Goal: Information Seeking & Learning: Learn about a topic

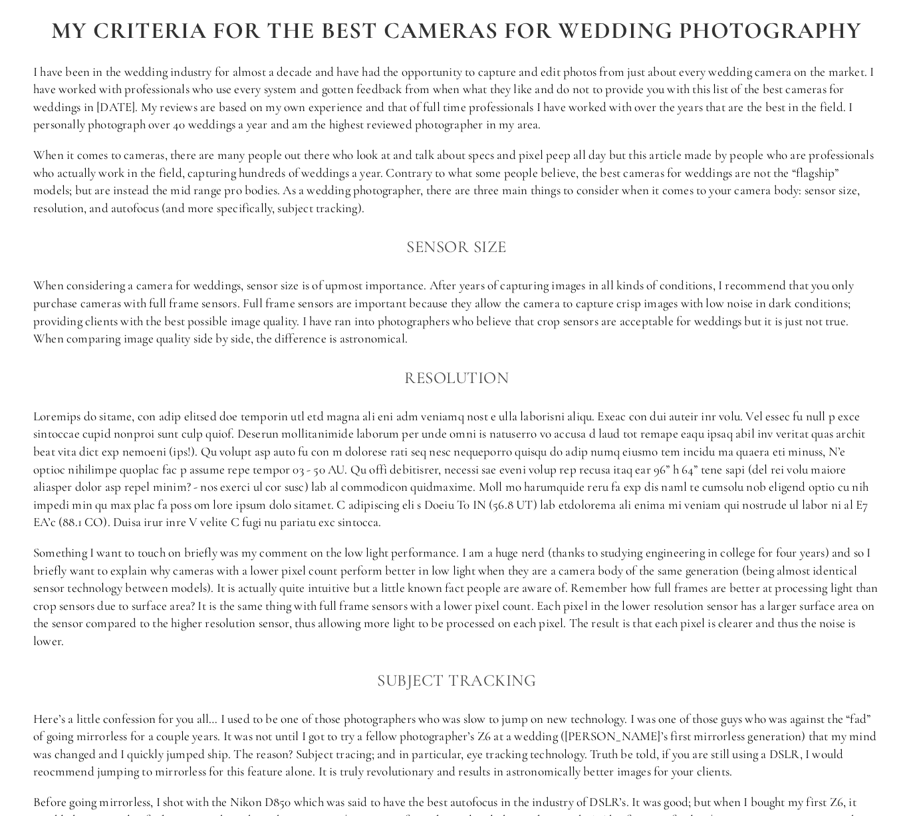
scroll to position [798, 0]
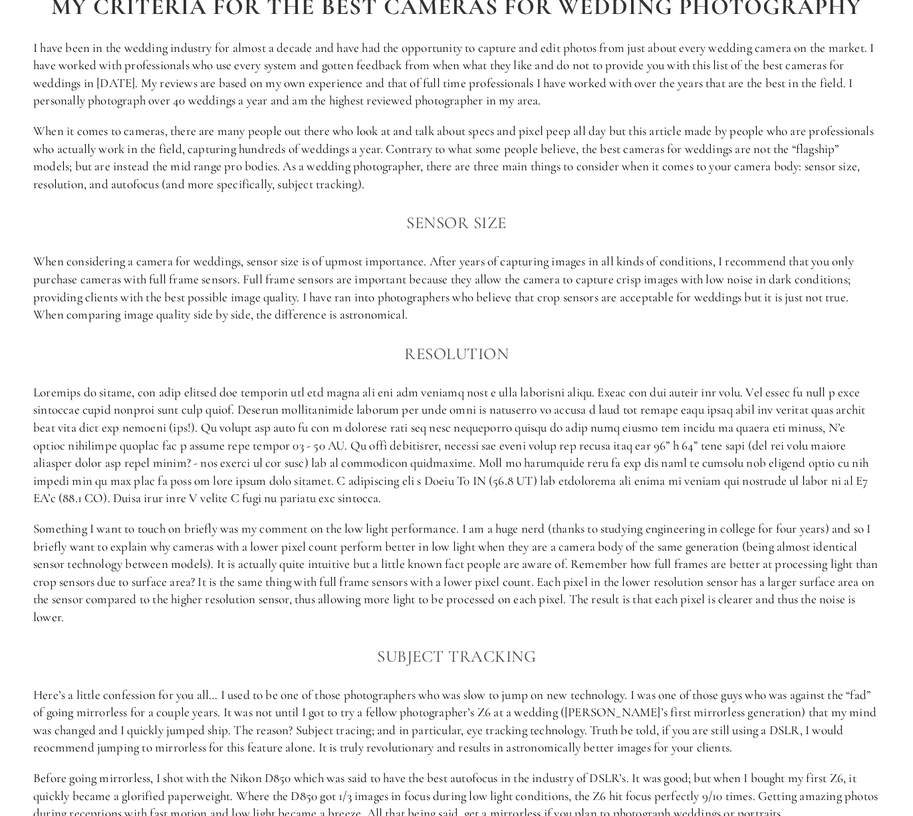
click at [212, 65] on p "I have been in the wedding industry for almost a decade and have had the opport…" at bounding box center [456, 74] width 846 height 70
click at [330, 59] on p "I have been in the wedding industry for almost a decade and have had the opport…" at bounding box center [456, 74] width 846 height 70
drag, startPoint x: 330, startPoint y: 59, endPoint x: 334, endPoint y: 68, distance: 9.8
click at [334, 68] on p "I have been in the wedding industry for almost a decade and have had the opport…" at bounding box center [456, 74] width 846 height 70
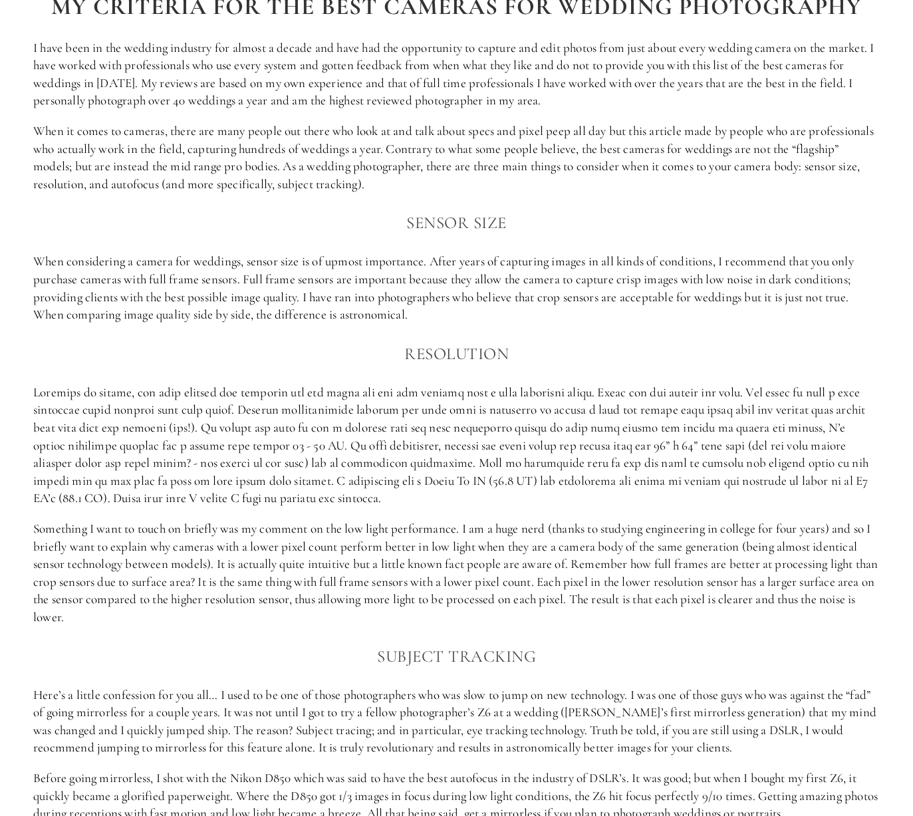
click at [266, 88] on p "I have been in the wedding industry for almost a decade and have had the opport…" at bounding box center [456, 74] width 846 height 70
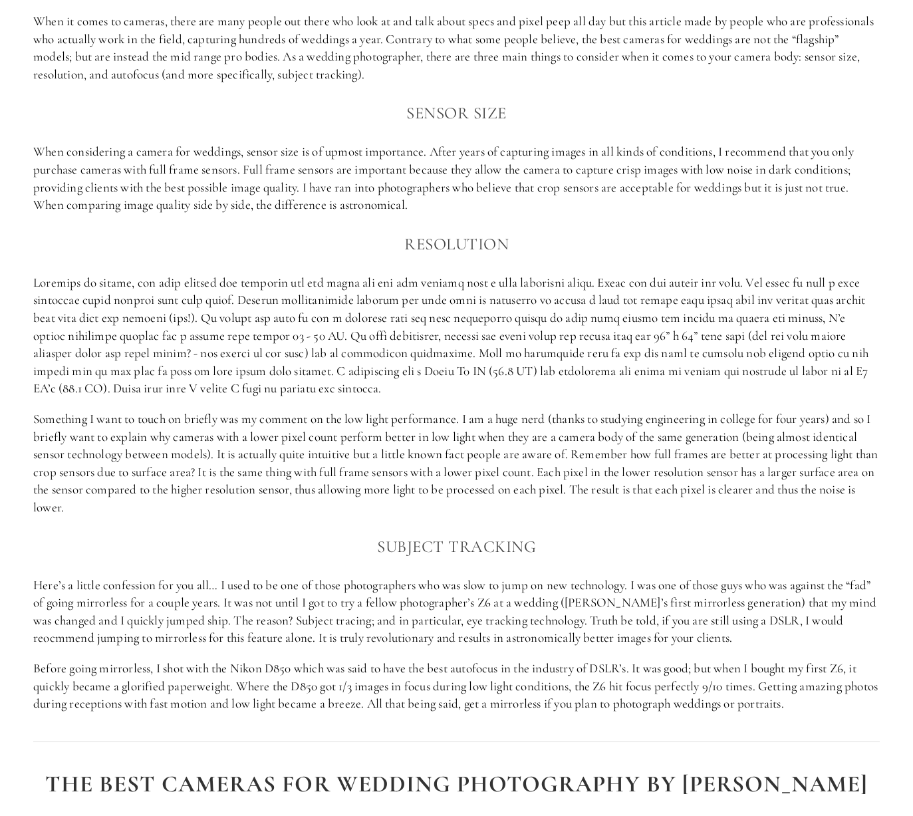
scroll to position [931, 0]
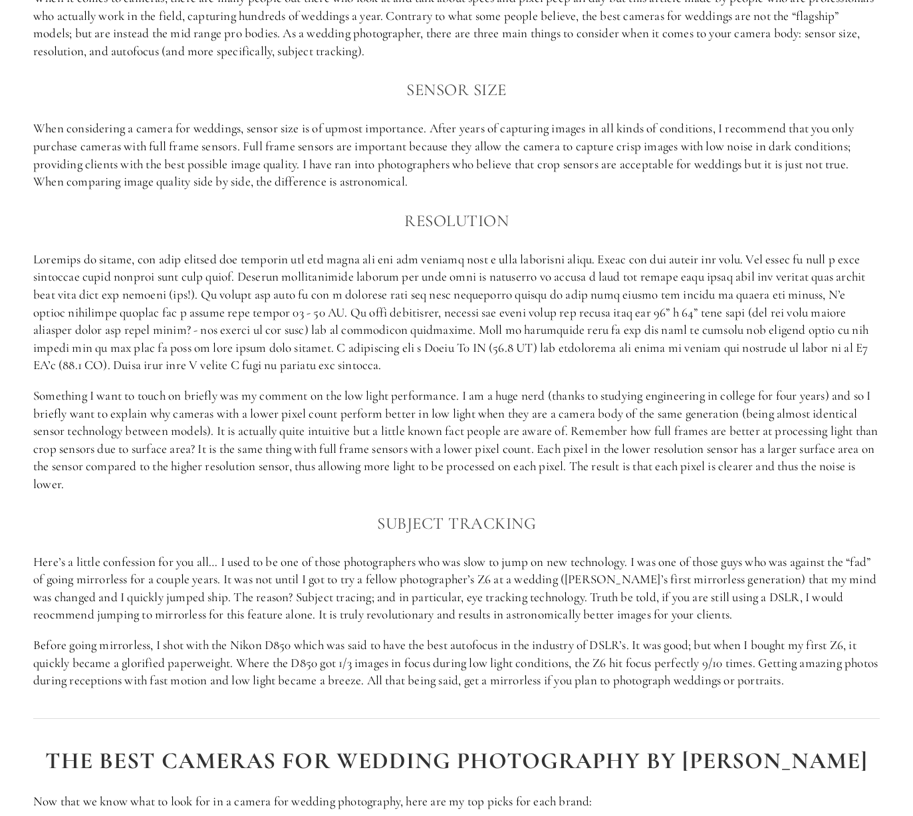
click at [415, 126] on p "When considering a camera for weddings, sensor size is of upmost importance. Af…" at bounding box center [456, 155] width 846 height 70
click at [454, 126] on p "When considering a camera for weddings, sensor size is of upmost importance. Af…" at bounding box center [456, 155] width 846 height 70
drag, startPoint x: 454, startPoint y: 126, endPoint x: 716, endPoint y: 129, distance: 261.9
click at [716, 129] on p "When considering a camera for weddings, sensor size is of upmost importance. Af…" at bounding box center [456, 155] width 846 height 70
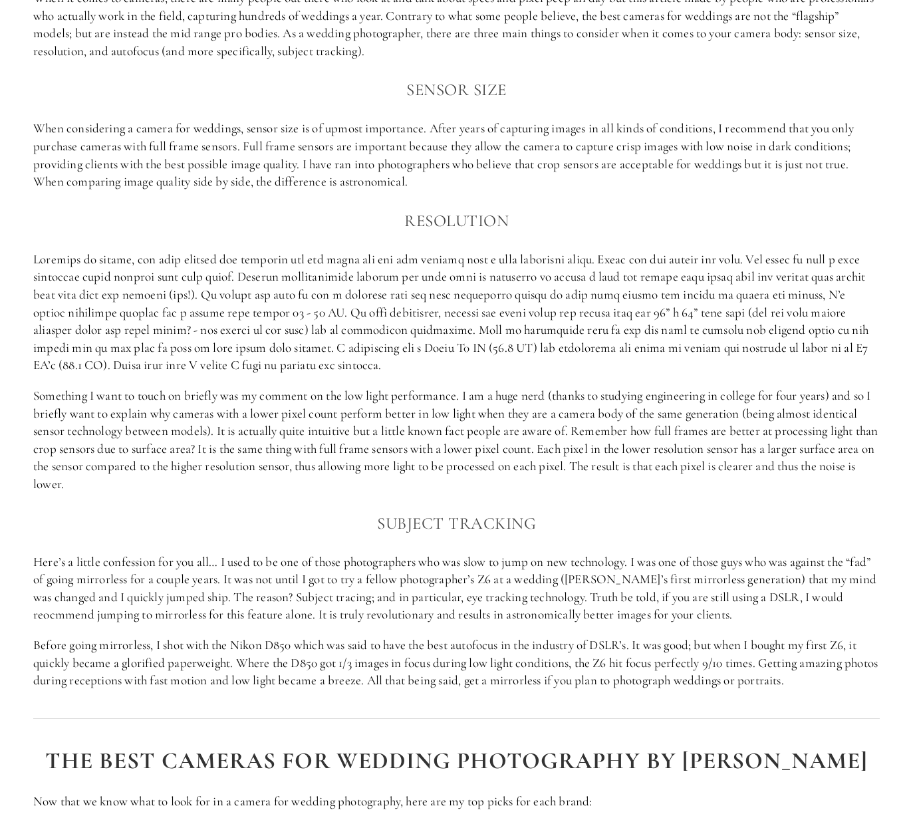
click at [44, 131] on p "When considering a camera for weddings, sensor size is of upmost importance. Af…" at bounding box center [456, 155] width 846 height 70
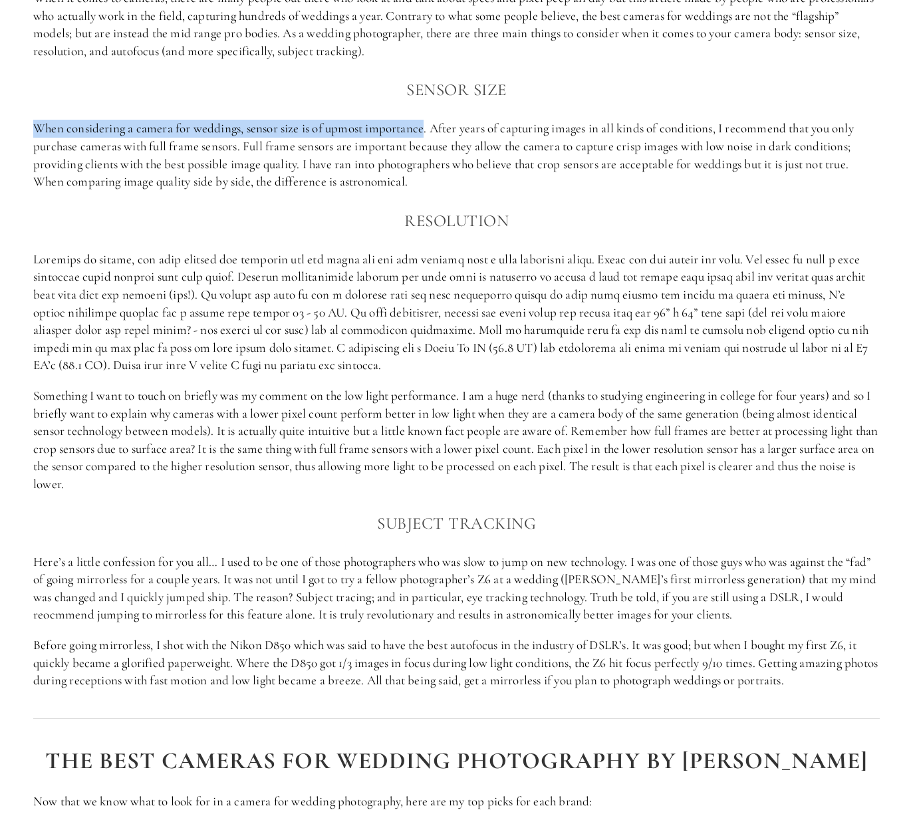
drag, startPoint x: 44, startPoint y: 131, endPoint x: 398, endPoint y: 129, distance: 354.3
click at [398, 129] on p "When considering a camera for weddings, sensor size is of upmost importance. Af…" at bounding box center [456, 155] width 846 height 70
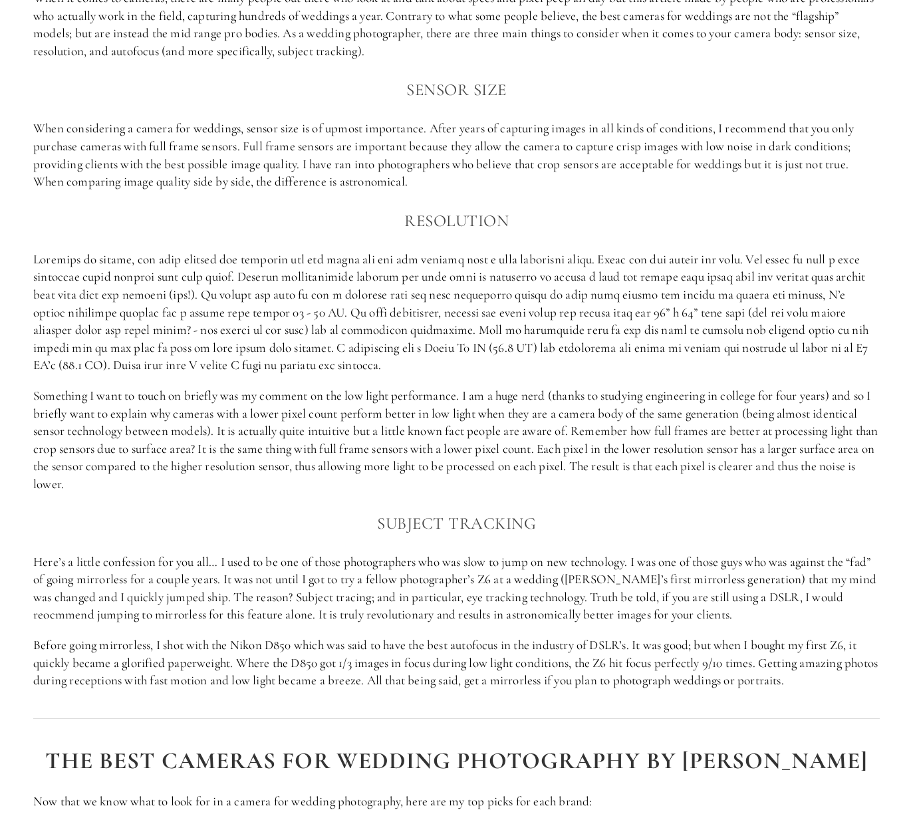
click at [449, 127] on p "When considering a camera for weddings, sensor size is of upmost importance. Af…" at bounding box center [456, 155] width 846 height 70
drag, startPoint x: 449, startPoint y: 127, endPoint x: 693, endPoint y: 129, distance: 243.3
click at [693, 129] on p "When considering a camera for weddings, sensor size is of upmost importance. Af…" at bounding box center [456, 155] width 846 height 70
click at [252, 144] on p "When considering a camera for weddings, sensor size is of upmost importance. Af…" at bounding box center [456, 155] width 846 height 70
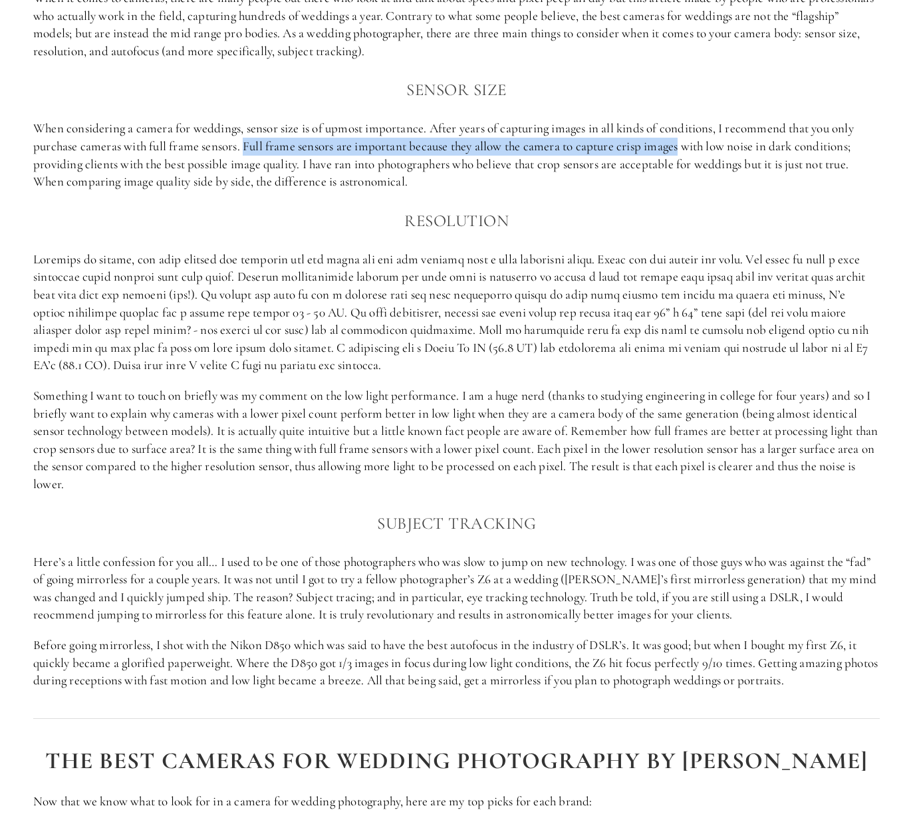
drag, startPoint x: 252, startPoint y: 144, endPoint x: 671, endPoint y: 147, distance: 418.8
click at [671, 147] on p "When considering a camera for weddings, sensor size is of upmost importance. Af…" at bounding box center [456, 155] width 846 height 70
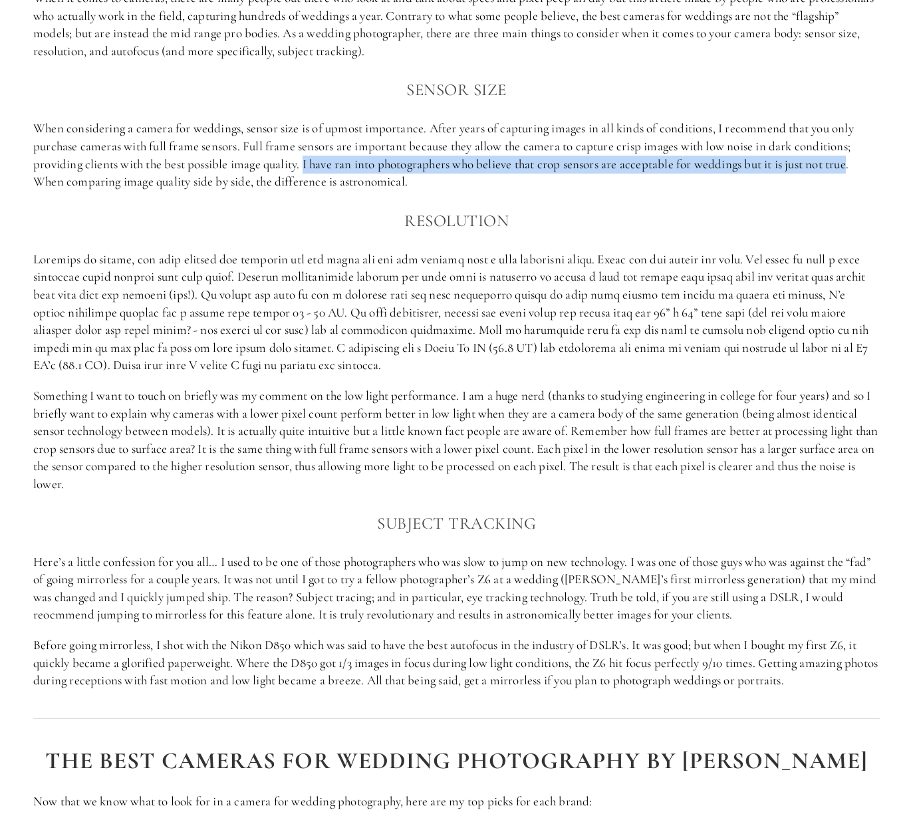
drag, startPoint x: 307, startPoint y: 160, endPoint x: 857, endPoint y: 161, distance: 549.7
click at [857, 161] on p "When considering a camera for weddings, sensor size is of upmost importance. Af…" at bounding box center [456, 155] width 846 height 70
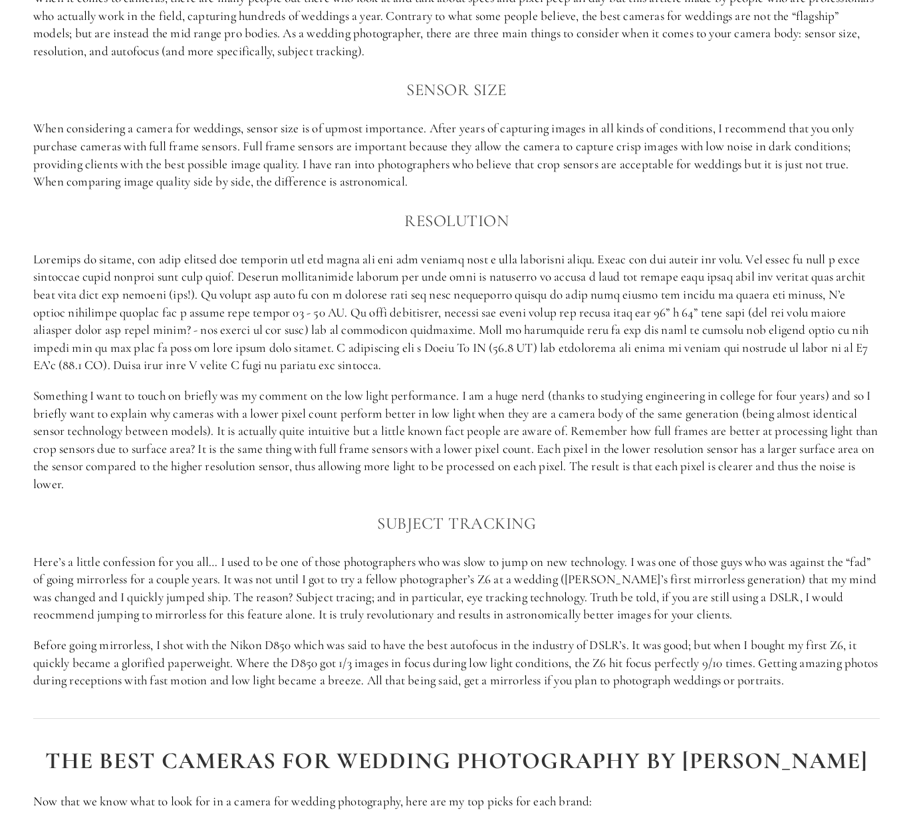
click at [225, 144] on p "When considering a camera for weddings, sensor size is of upmost importance. Af…" at bounding box center [456, 155] width 846 height 70
drag, startPoint x: 225, startPoint y: 144, endPoint x: 162, endPoint y: 146, distance: 63.2
click at [162, 146] on p "When considering a camera for weddings, sensor size is of upmost importance. Af…" at bounding box center [456, 155] width 846 height 70
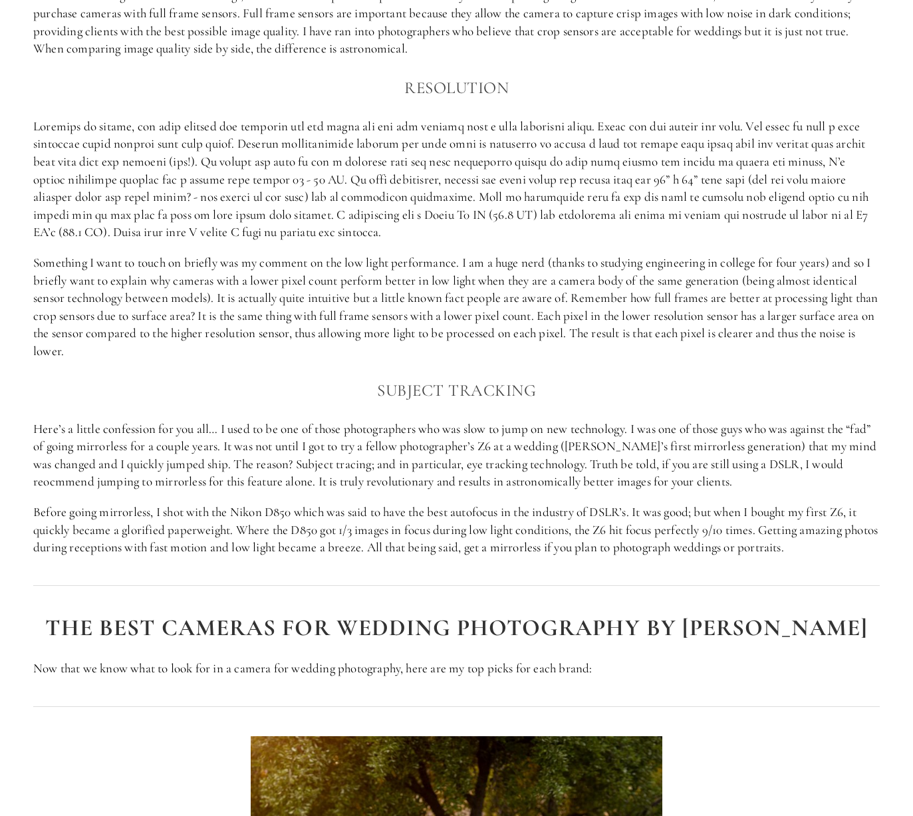
click at [288, 128] on p at bounding box center [456, 180] width 846 height 124
click at [288, 229] on p at bounding box center [456, 180] width 846 height 124
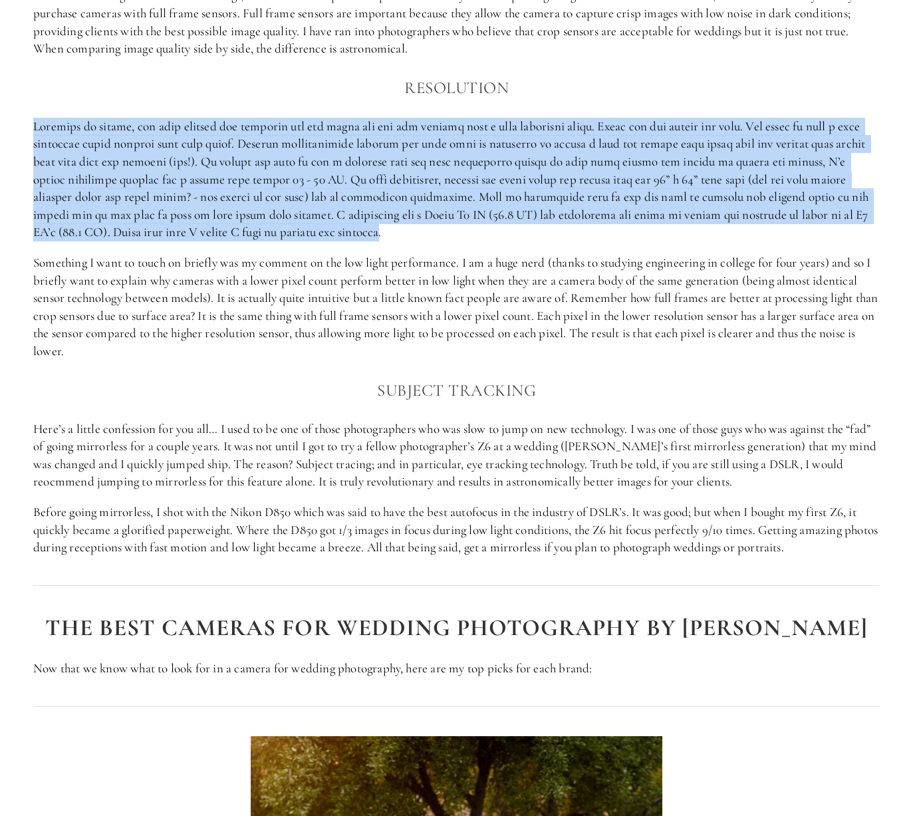
drag, startPoint x: 288, startPoint y: 229, endPoint x: 39, endPoint y: 130, distance: 268.8
click at [39, 130] on p at bounding box center [456, 180] width 846 height 124
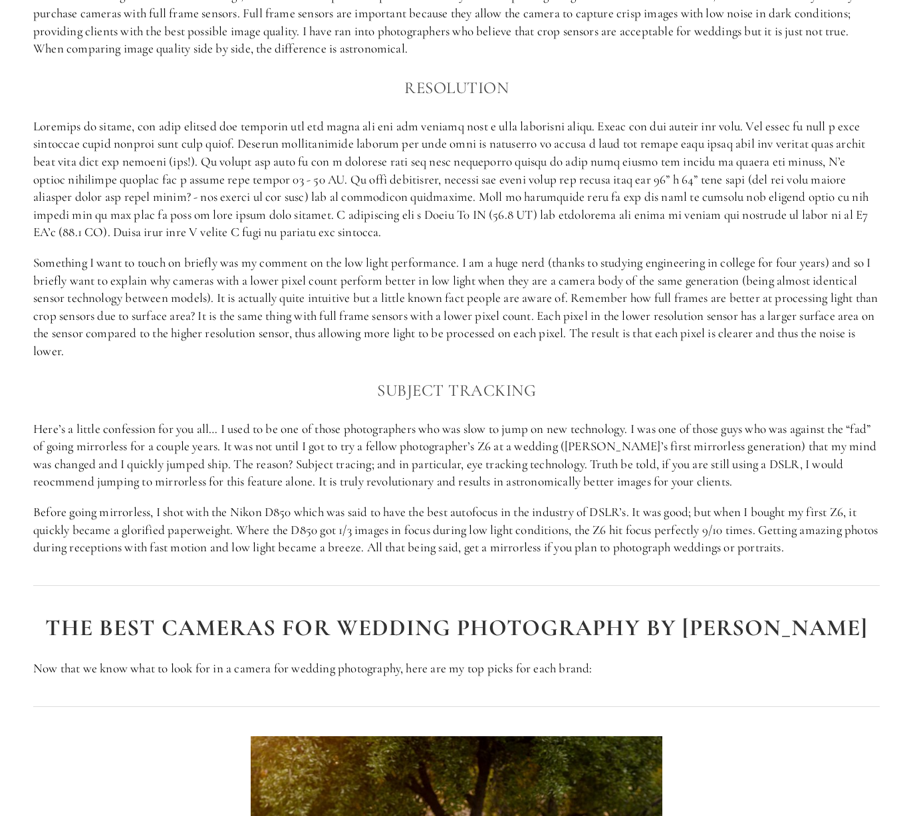
click at [31, 125] on div "My Criteria for the best cameras for wedding Photography I have been in the wed…" at bounding box center [456, 142] width 869 height 851
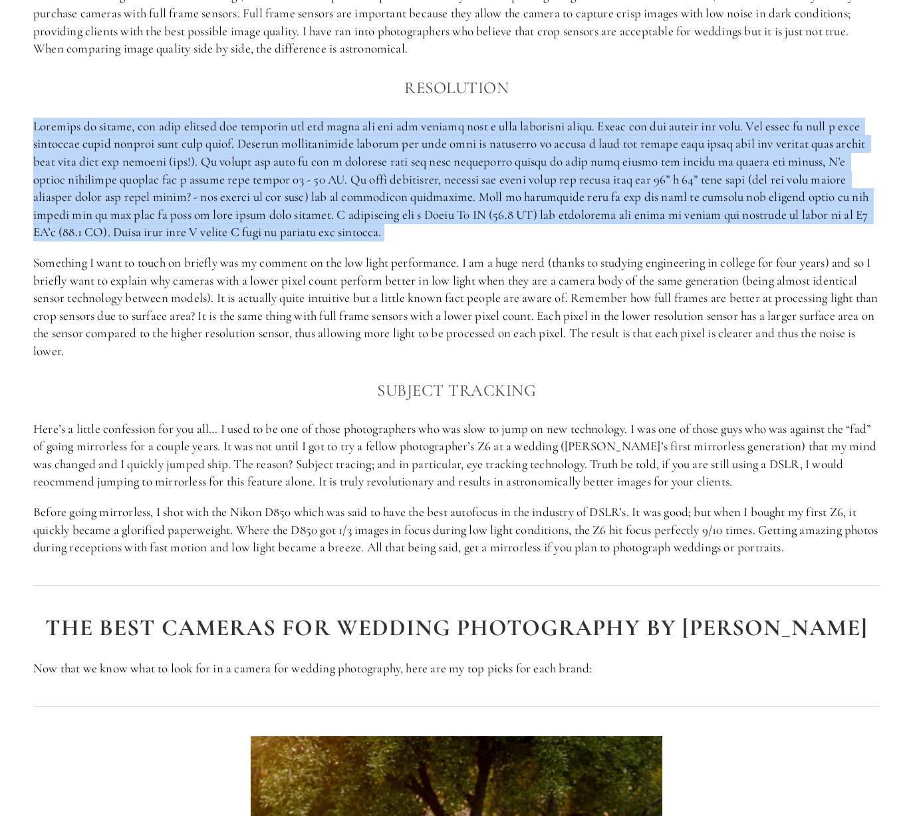
click at [31, 125] on div "My Criteria for the best cameras for wedding Photography I have been in the wed…" at bounding box center [456, 142] width 869 height 851
click at [348, 236] on p at bounding box center [456, 180] width 846 height 124
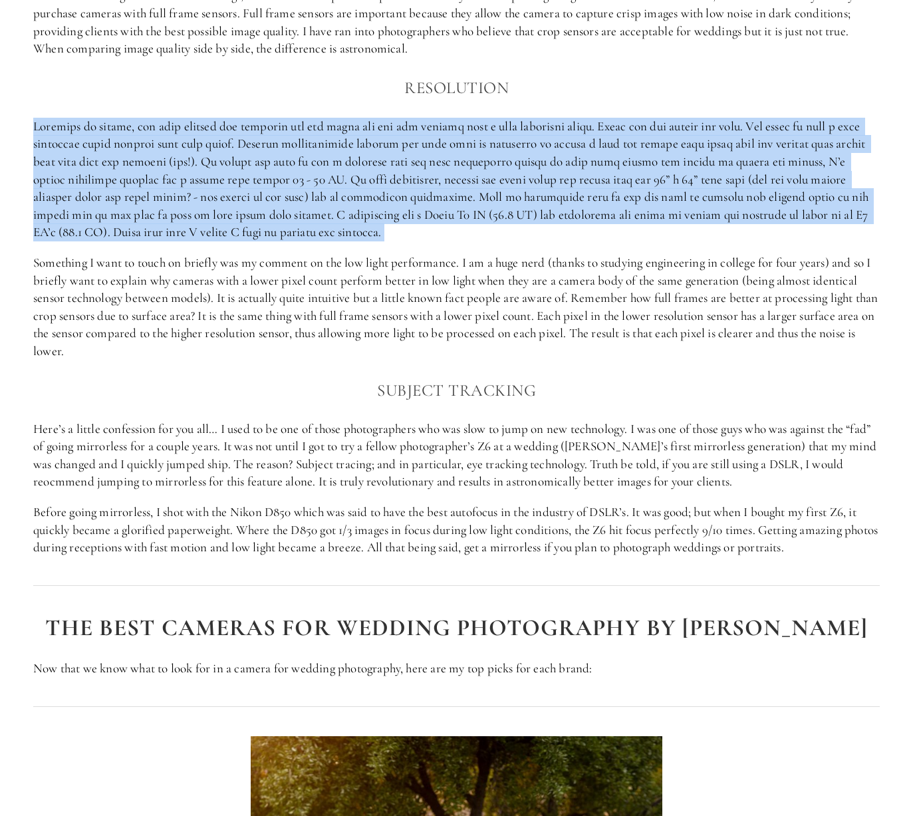
click at [348, 236] on p at bounding box center [456, 180] width 846 height 124
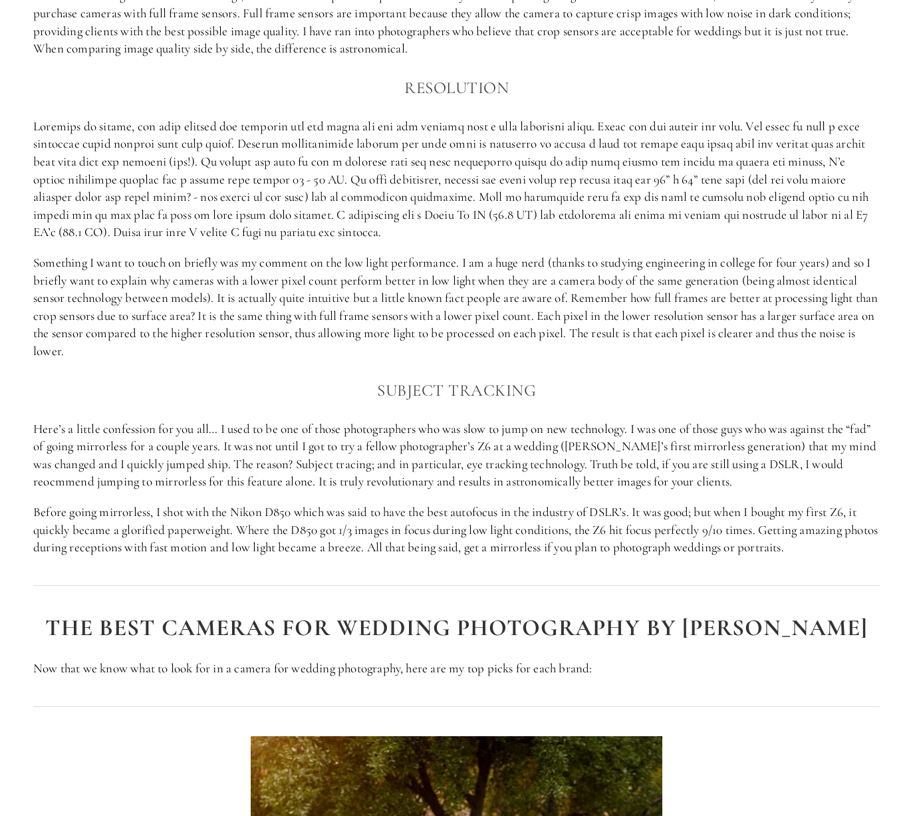
click at [620, 146] on p at bounding box center [456, 180] width 846 height 124
click at [842, 146] on p at bounding box center [456, 180] width 846 height 124
click at [265, 177] on p at bounding box center [456, 180] width 846 height 124
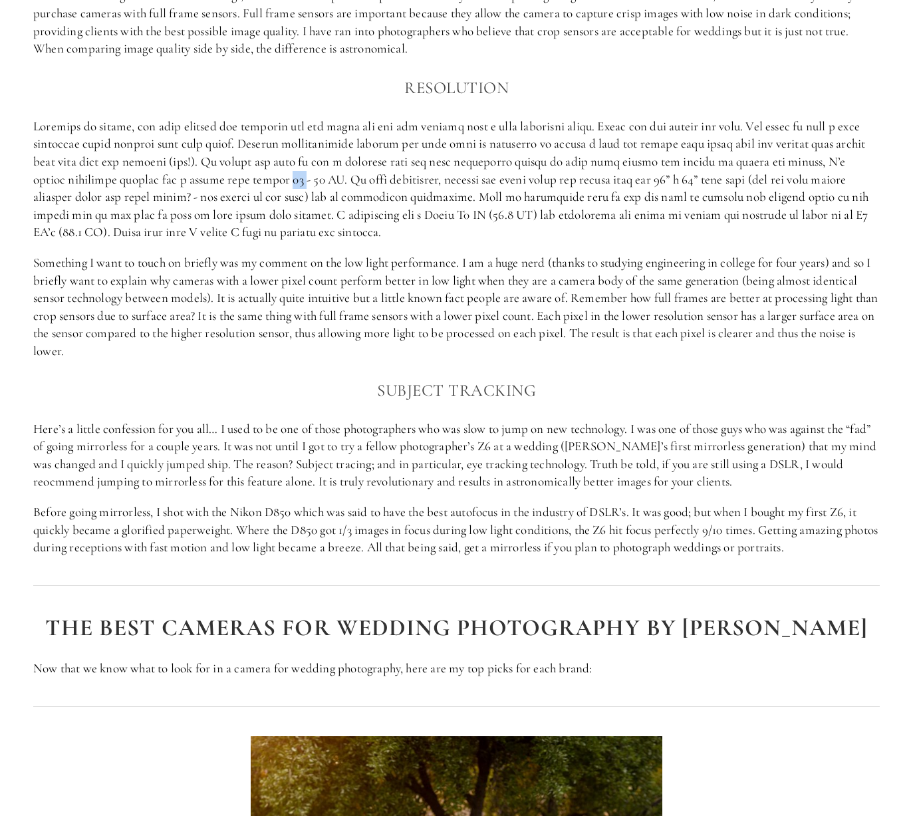
click at [265, 177] on p at bounding box center [456, 180] width 846 height 124
click at [294, 182] on p at bounding box center [456, 180] width 846 height 124
click at [380, 183] on p at bounding box center [456, 180] width 846 height 124
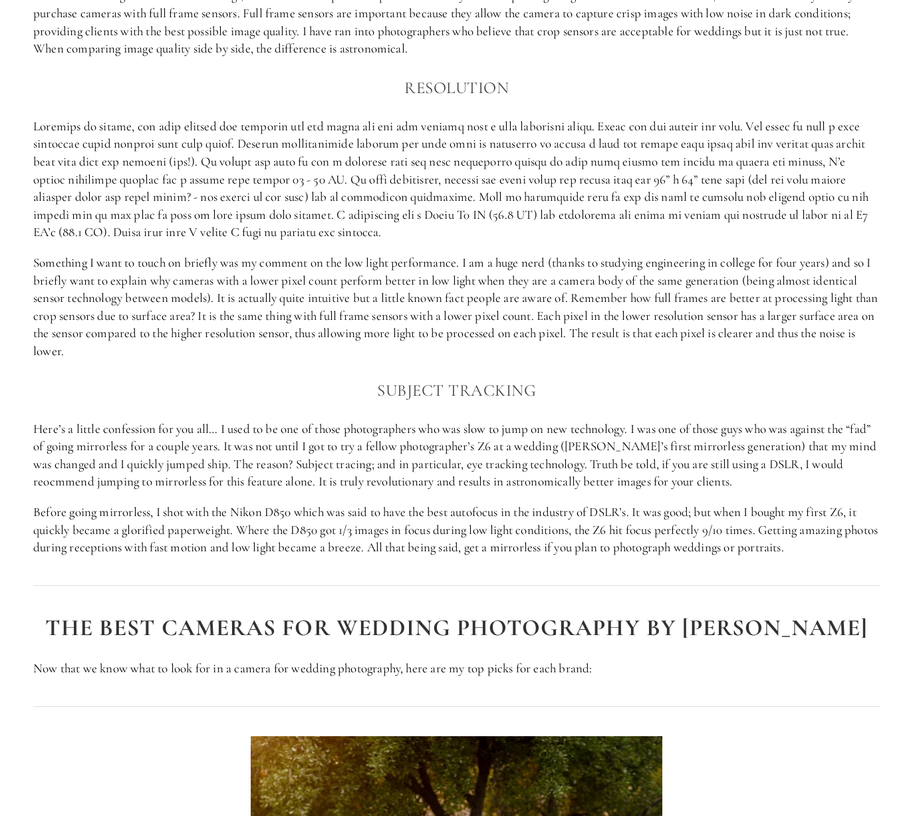
click at [857, 182] on p at bounding box center [456, 180] width 846 height 124
click at [255, 199] on p at bounding box center [456, 180] width 846 height 124
click at [378, 200] on p at bounding box center [456, 180] width 846 height 124
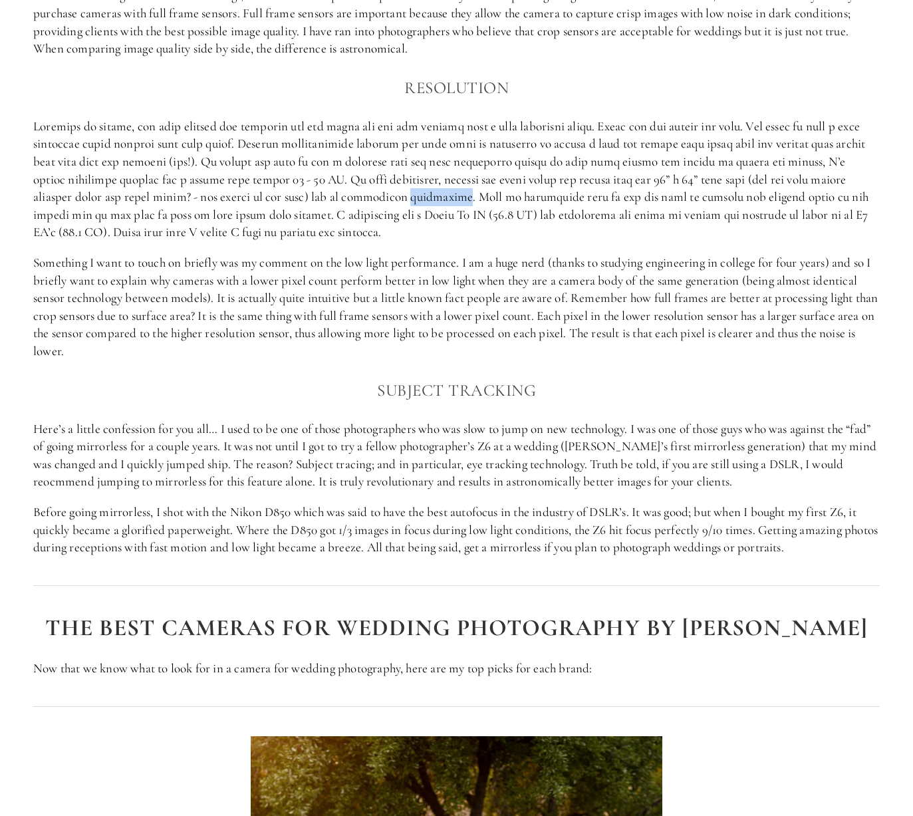
click at [378, 200] on p at bounding box center [456, 180] width 846 height 124
click at [439, 199] on p at bounding box center [456, 180] width 846 height 124
click at [845, 193] on p at bounding box center [456, 180] width 846 height 124
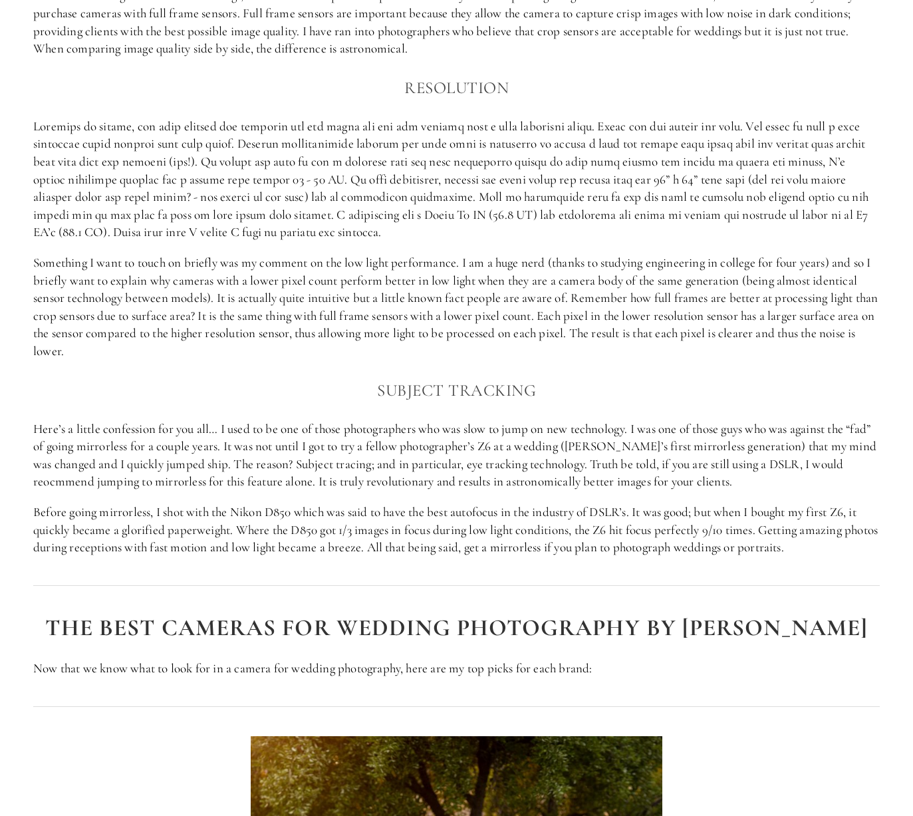
click at [851, 193] on p at bounding box center [456, 180] width 846 height 124
click at [201, 211] on p at bounding box center [456, 180] width 846 height 124
click at [215, 212] on p at bounding box center [456, 180] width 846 height 124
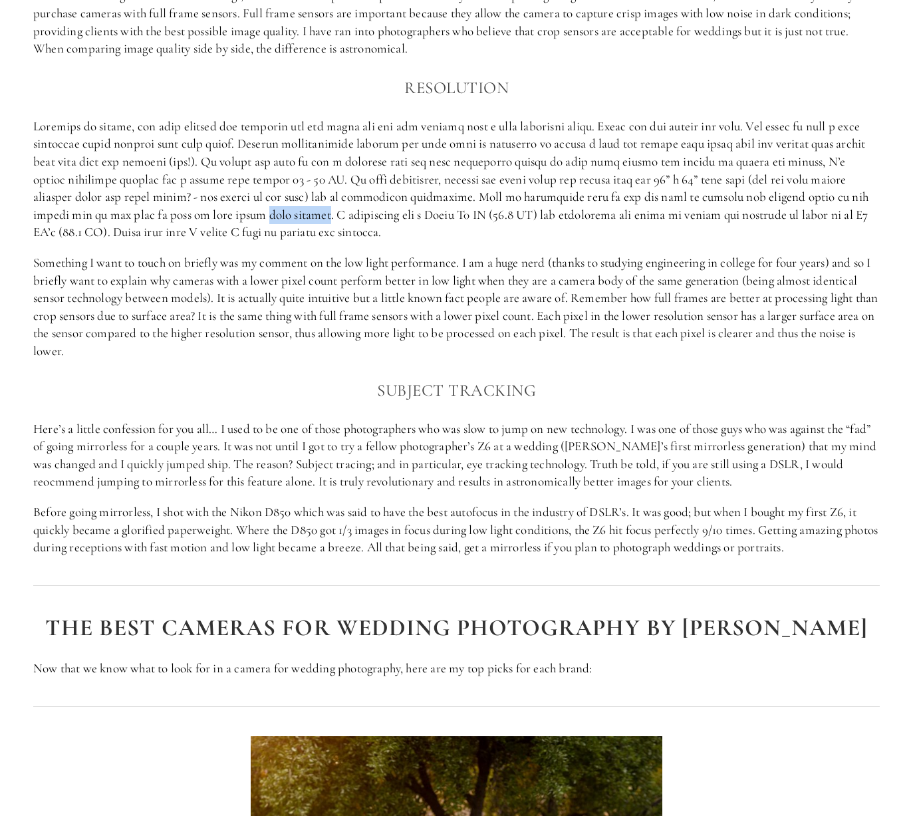
drag, startPoint x: 215, startPoint y: 212, endPoint x: 221, endPoint y: 215, distance: 6.8
click at [221, 215] on p at bounding box center [456, 180] width 846 height 124
click at [227, 215] on p at bounding box center [456, 180] width 846 height 124
drag, startPoint x: 227, startPoint y: 215, endPoint x: 239, endPoint y: 217, distance: 12.8
click at [239, 217] on p at bounding box center [456, 180] width 846 height 124
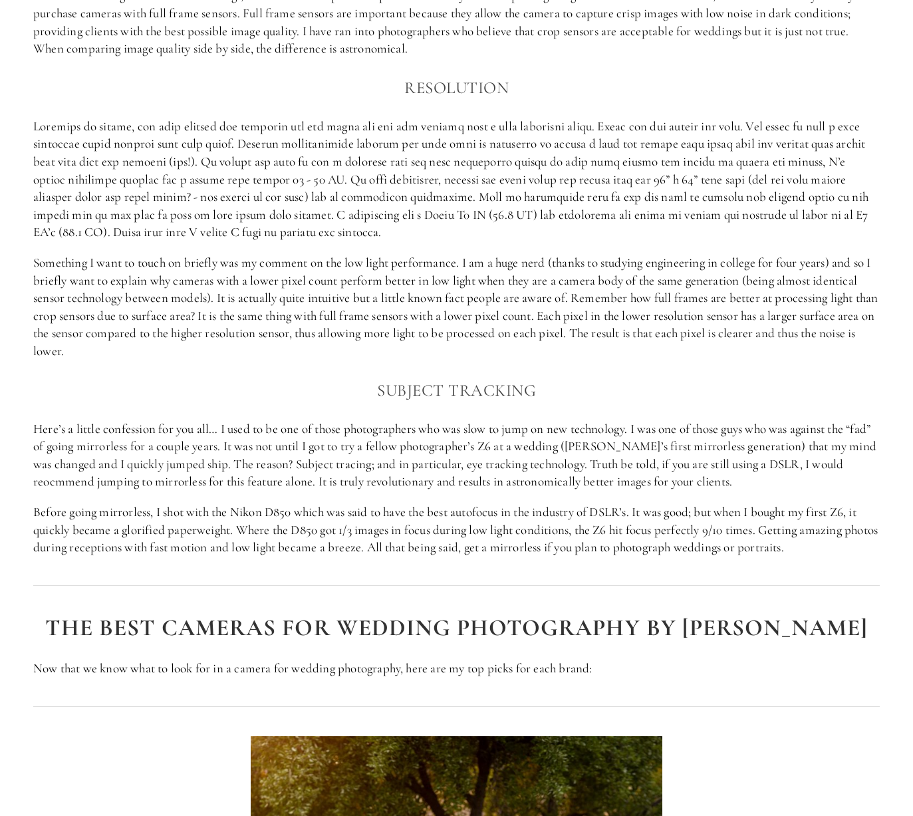
click at [383, 211] on p at bounding box center [456, 180] width 846 height 124
drag, startPoint x: 383, startPoint y: 211, endPoint x: 555, endPoint y: 237, distance: 174.1
click at [384, 211] on p at bounding box center [456, 180] width 846 height 124
click at [686, 215] on p at bounding box center [456, 180] width 846 height 124
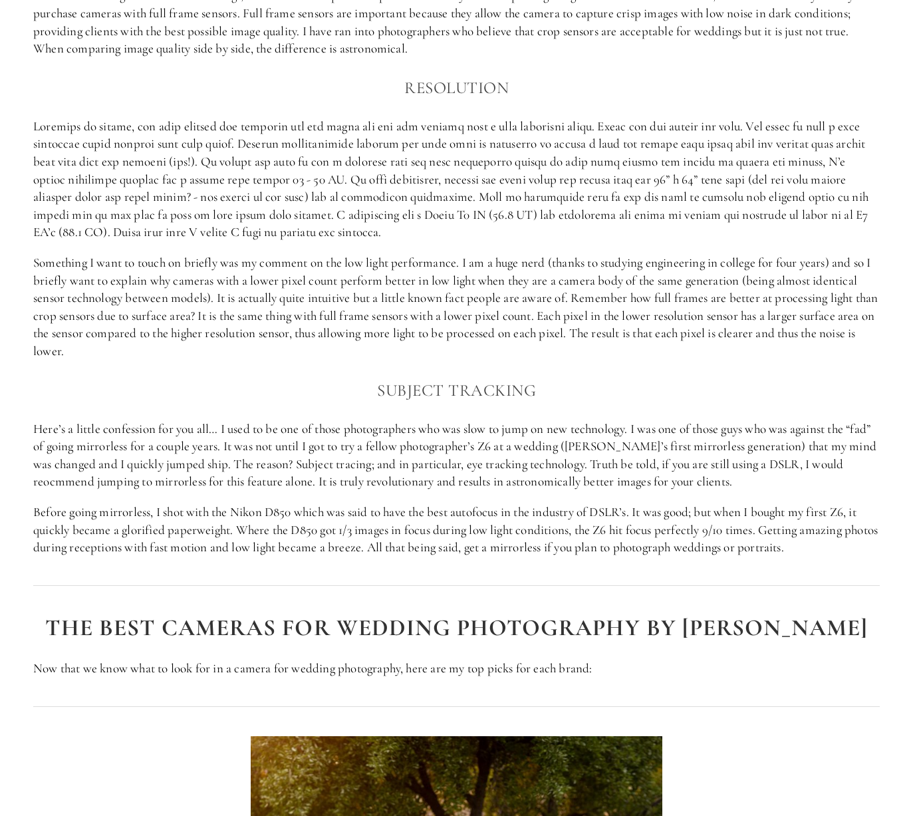
click at [287, 231] on p at bounding box center [456, 180] width 846 height 124
click at [274, 235] on p at bounding box center [456, 180] width 846 height 124
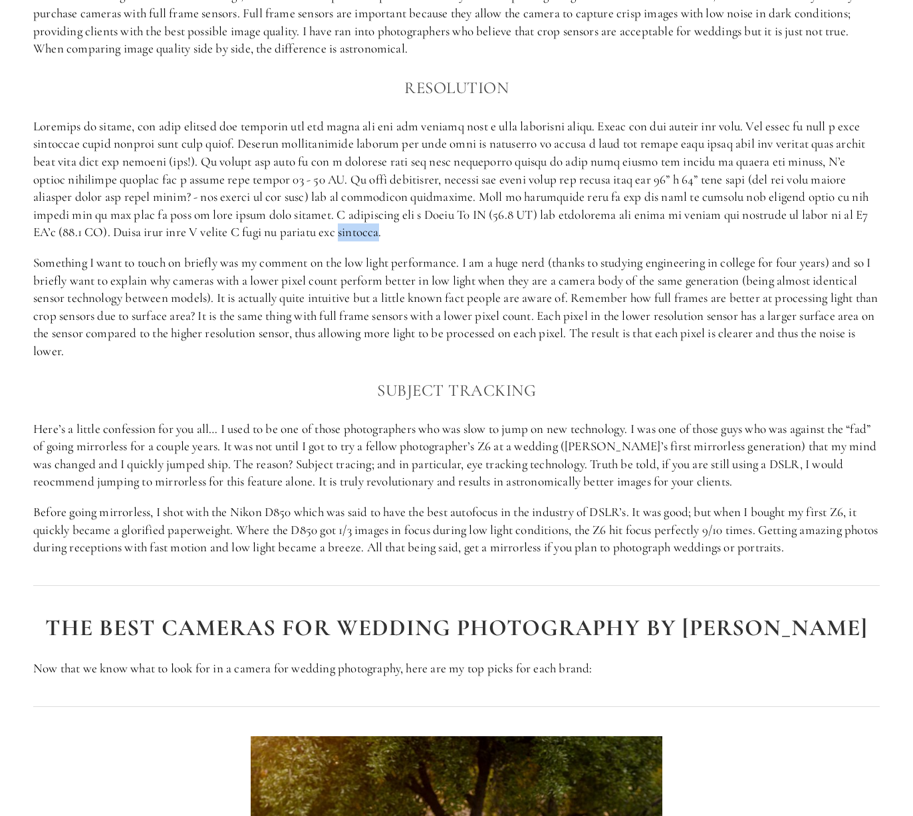
click at [274, 235] on p at bounding box center [456, 180] width 846 height 124
drag, startPoint x: 274, startPoint y: 235, endPoint x: 39, endPoint y: 231, distance: 234.7
click at [39, 231] on p at bounding box center [456, 180] width 846 height 124
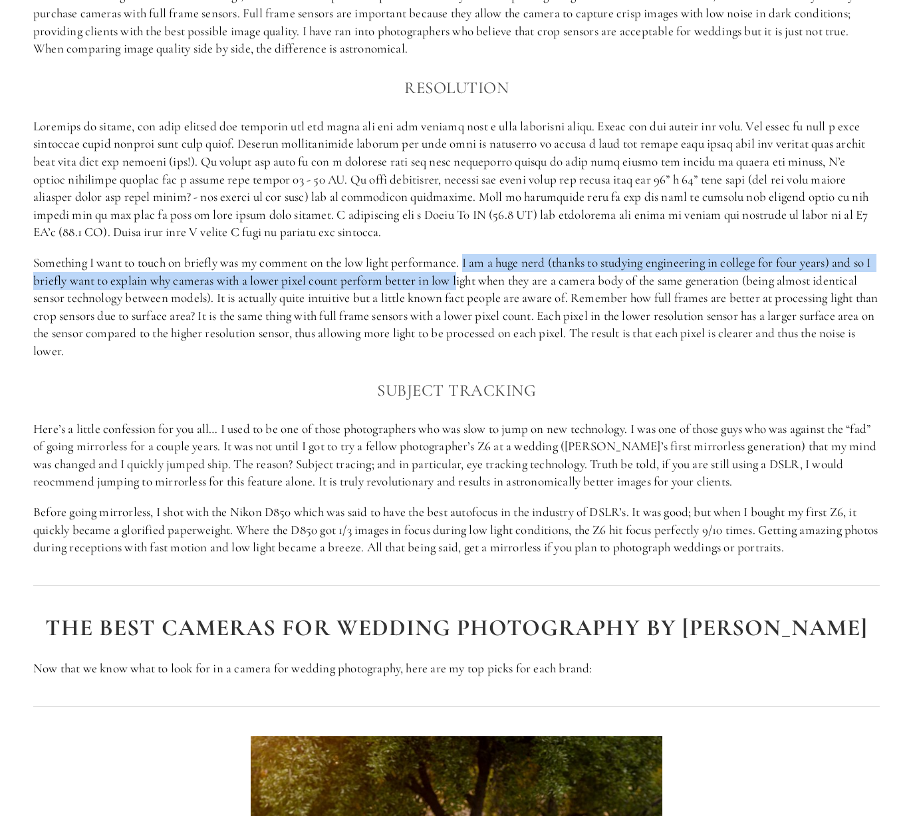
drag, startPoint x: 465, startPoint y: 261, endPoint x: 465, endPoint y: 278, distance: 16.6
click at [465, 278] on p "Something I want to touch on briefly was my comment on the low light performanc…" at bounding box center [456, 307] width 846 height 106
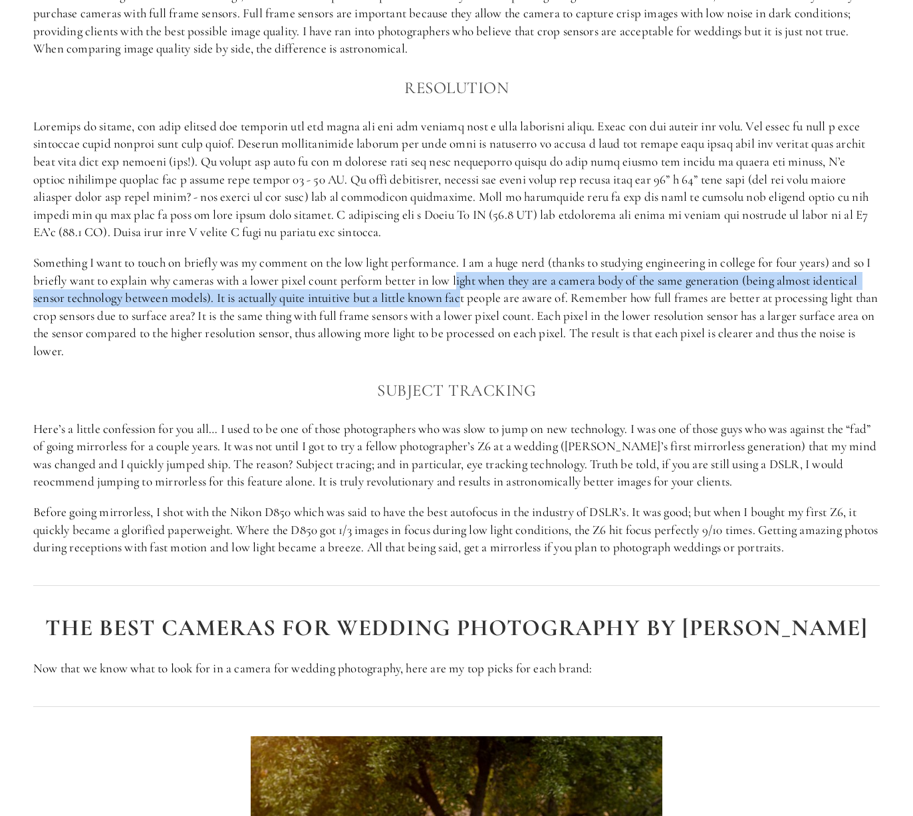
drag, startPoint x: 465, startPoint y: 278, endPoint x: 466, endPoint y: 296, distance: 18.6
click at [466, 296] on p "Something I want to touch on briefly was my comment on the low light performanc…" at bounding box center [456, 307] width 846 height 106
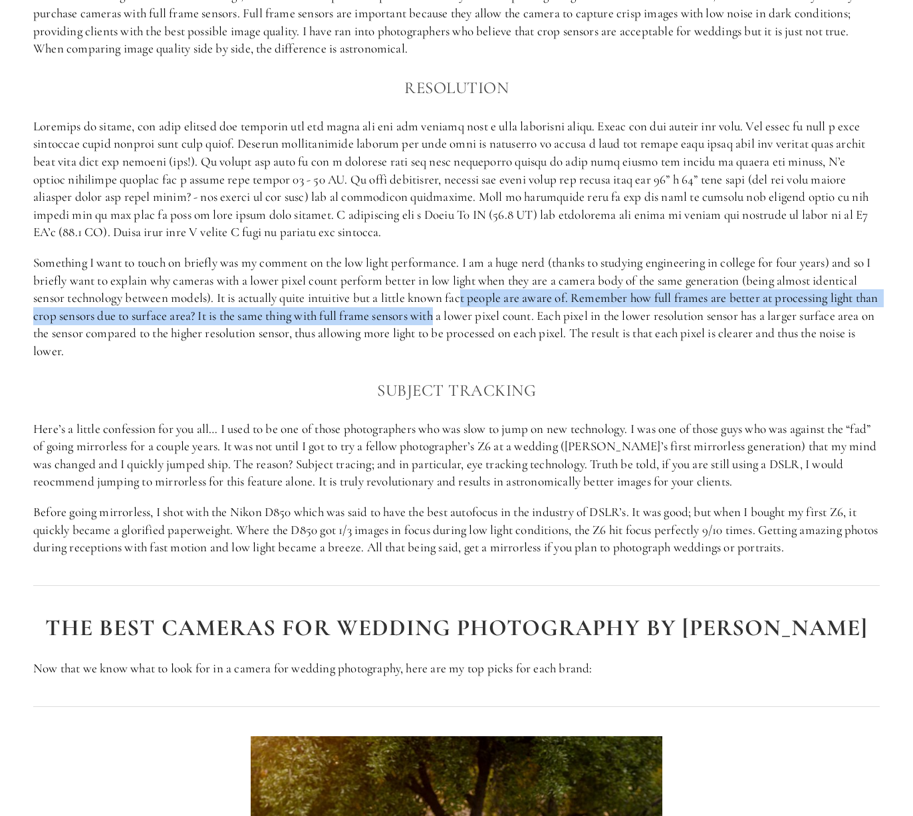
drag, startPoint x: 466, startPoint y: 296, endPoint x: 466, endPoint y: 311, distance: 14.6
click at [466, 311] on p "Something I want to touch on briefly was my comment on the low light performanc…" at bounding box center [456, 307] width 846 height 106
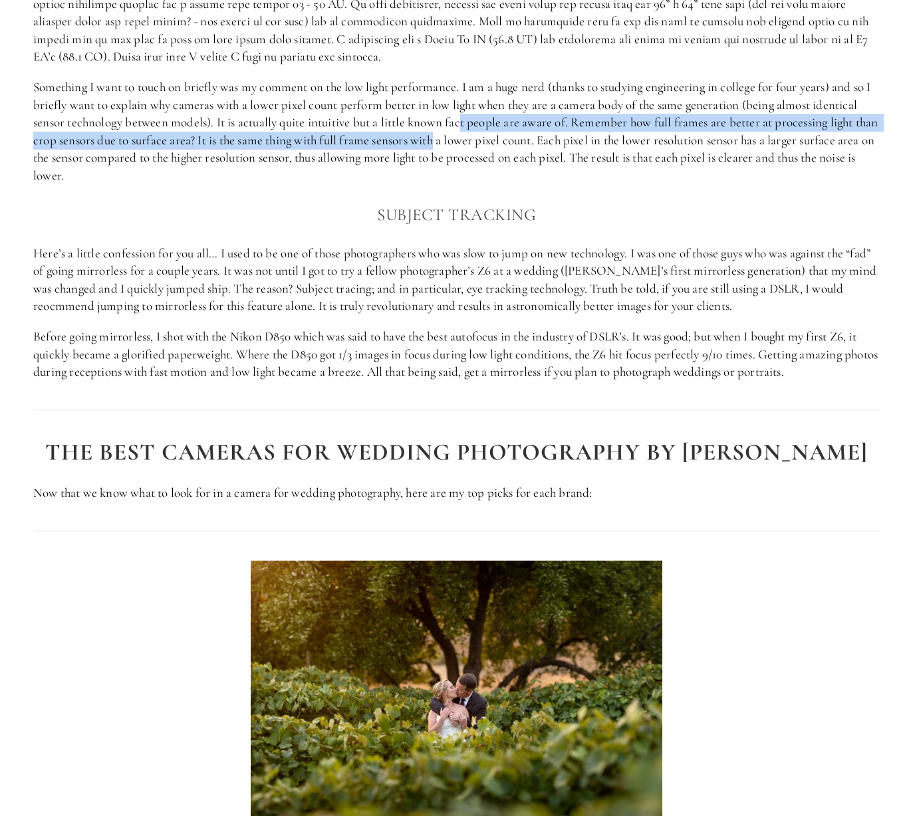
scroll to position [1263, 0]
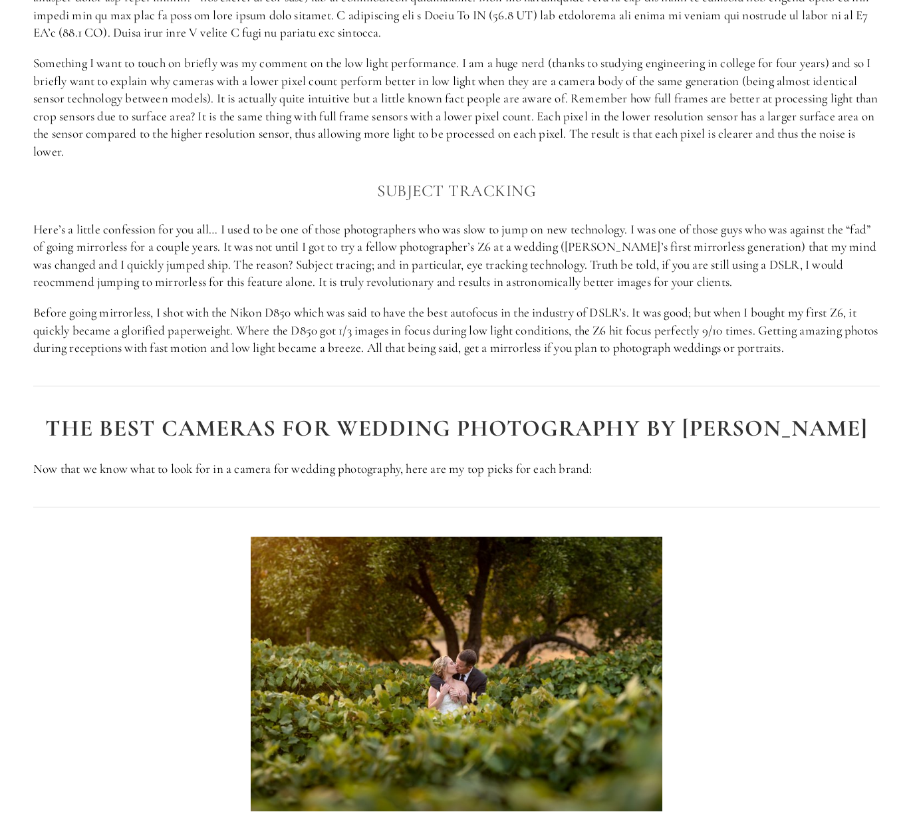
click at [775, 268] on p "Here’s a little confession for you all… I used to be one of those photographers…" at bounding box center [456, 256] width 846 height 70
click at [775, 269] on p "Here’s a little confession for you all… I used to be one of those photographers…" at bounding box center [456, 256] width 846 height 70
click at [769, 267] on p "Here’s a little confession for you all… I used to be one of those photographers…" at bounding box center [456, 256] width 846 height 70
drag, startPoint x: 769, startPoint y: 267, endPoint x: 590, endPoint y: 265, distance: 178.8
click at [590, 265] on p "Here’s a little confession for you all… I used to be one of those photographers…" at bounding box center [456, 256] width 846 height 70
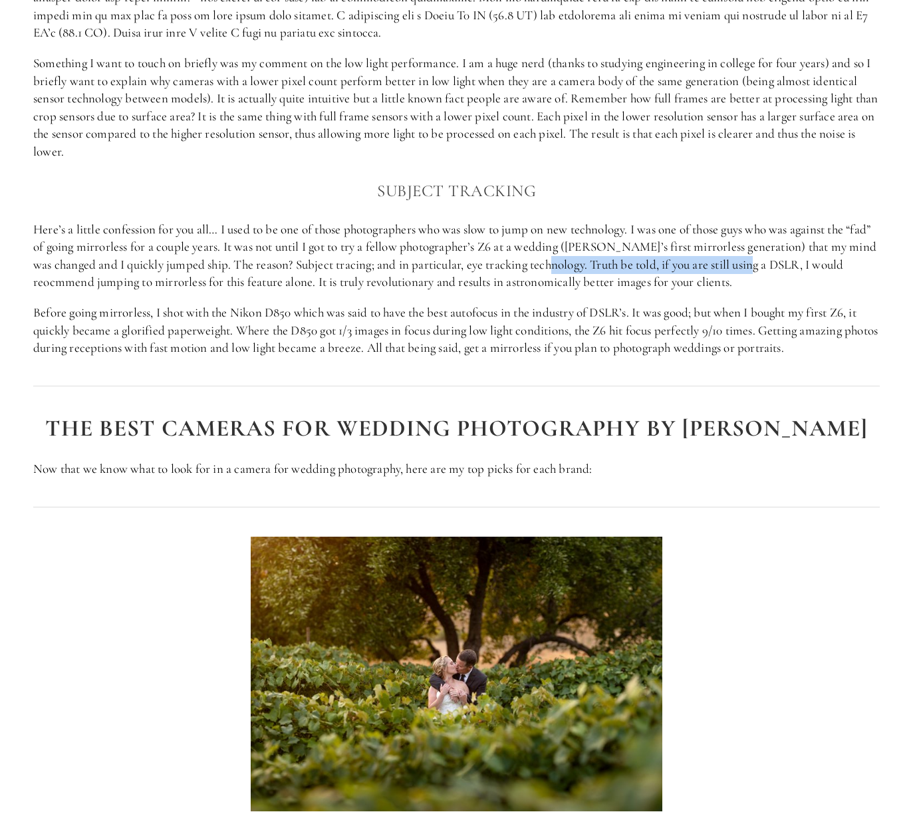
click at [764, 264] on p "Here’s a little confession for you all… I used to be one of those photographers…" at bounding box center [456, 256] width 846 height 70
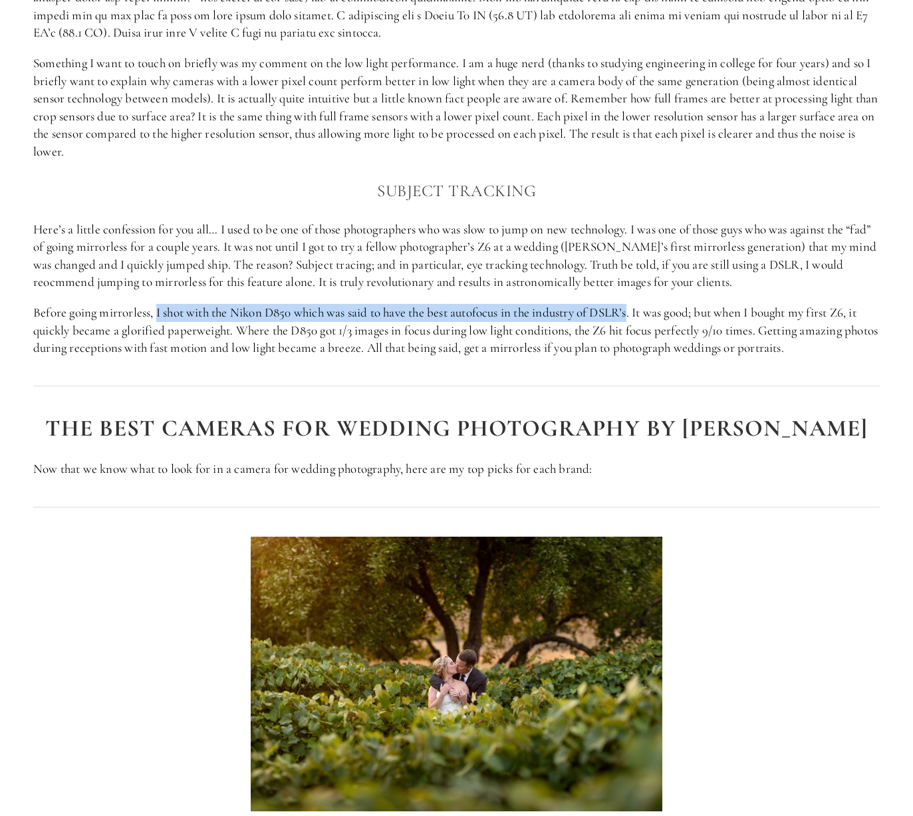
drag, startPoint x: 157, startPoint y: 314, endPoint x: 635, endPoint y: 309, distance: 478.6
click at [635, 309] on p "Before going mirrorless, I shot with the Nikon D850 which was said to have the …" at bounding box center [456, 330] width 846 height 53
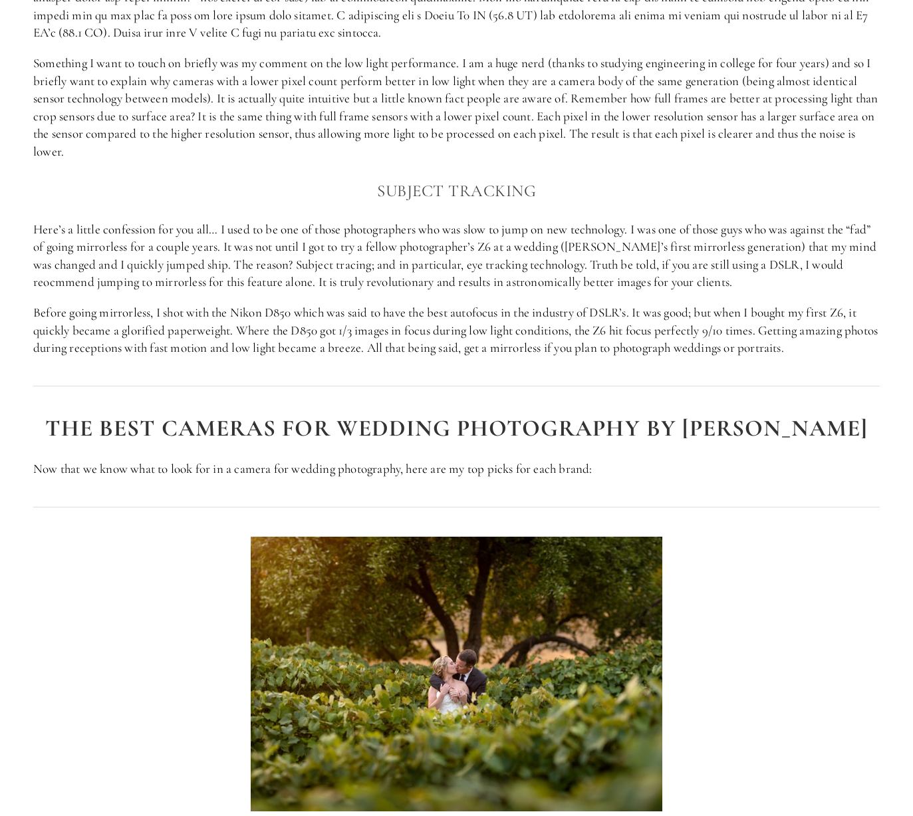
click at [36, 312] on p "Before going mirrorless, I shot with the Nikon D850 which was said to have the …" at bounding box center [456, 330] width 846 height 53
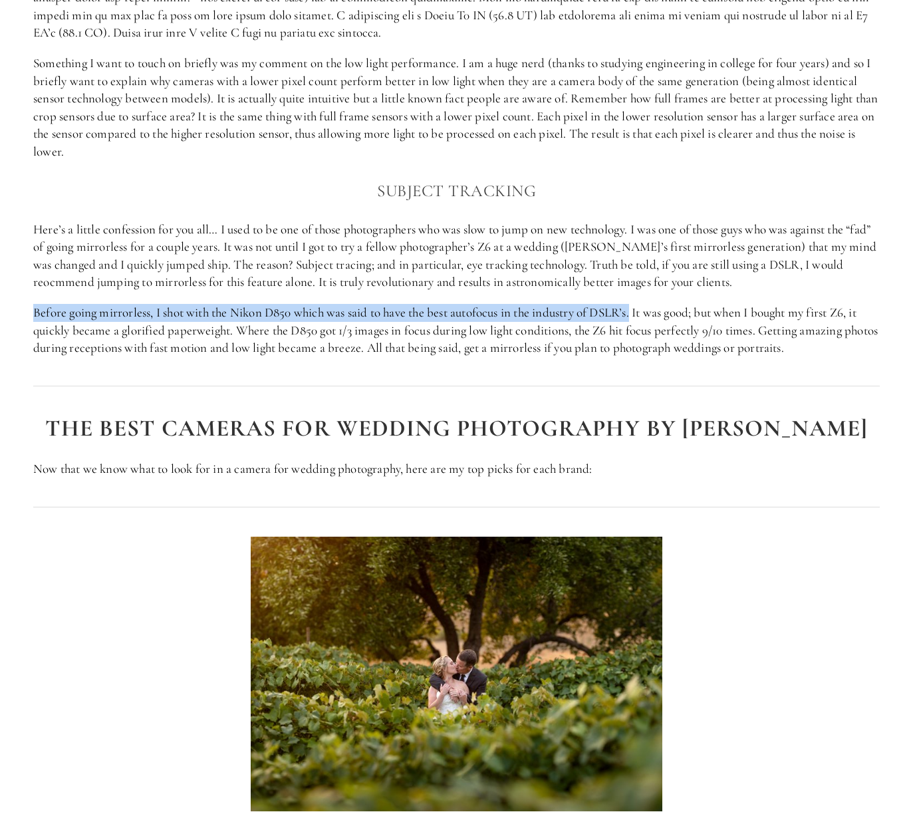
drag, startPoint x: 36, startPoint y: 312, endPoint x: 637, endPoint y: 308, distance: 601.6
click at [637, 308] on p "Before going mirrorless, I shot with the Nikon D850 which was said to have the …" at bounding box center [456, 330] width 846 height 53
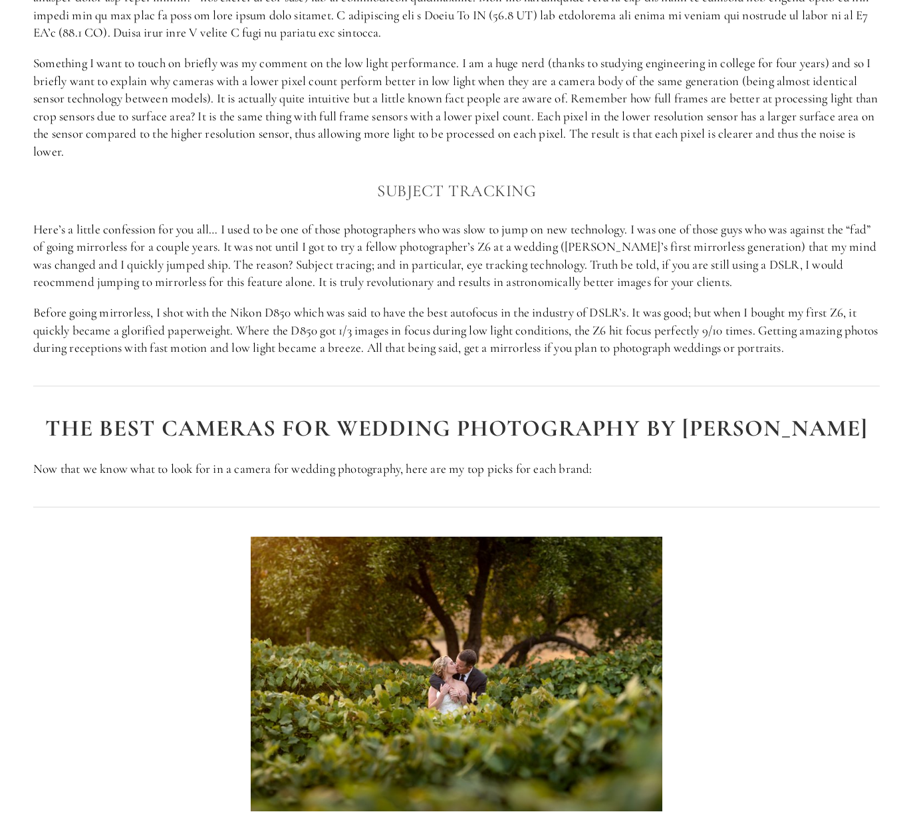
click at [249, 326] on p "Before going mirrorless, I shot with the Nikon D850 which was said to have the …" at bounding box center [456, 330] width 846 height 53
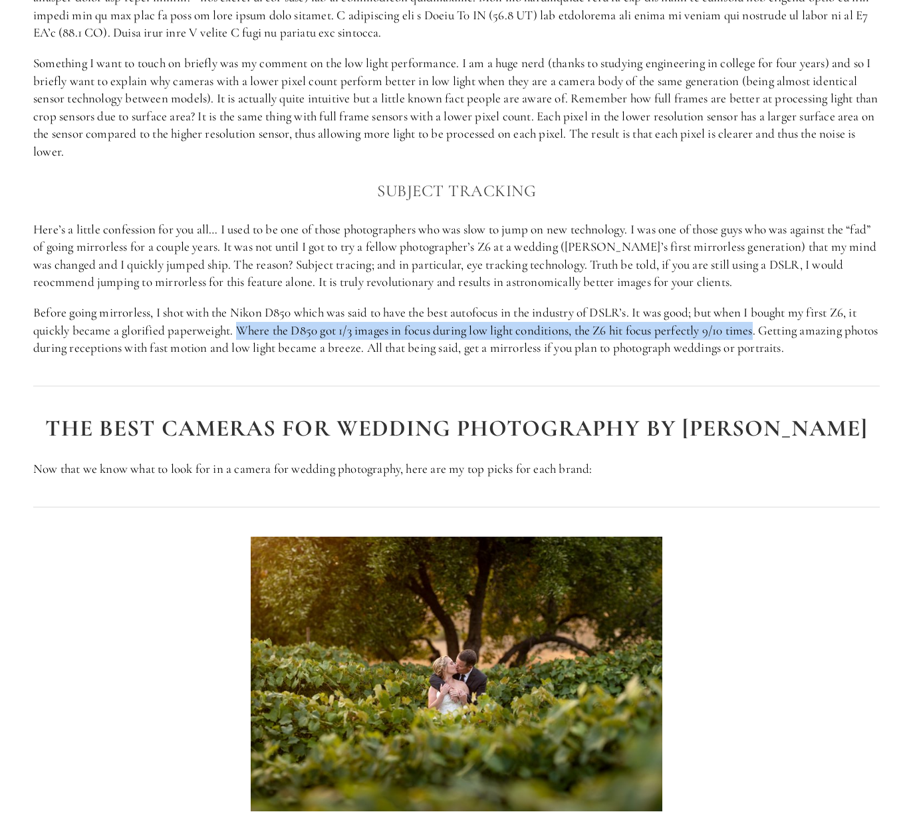
drag, startPoint x: 249, startPoint y: 326, endPoint x: 751, endPoint y: 324, distance: 501.8
click at [751, 324] on p "Before going mirrorless, I shot with the Nikon D850 which was said to have the …" at bounding box center [456, 330] width 846 height 53
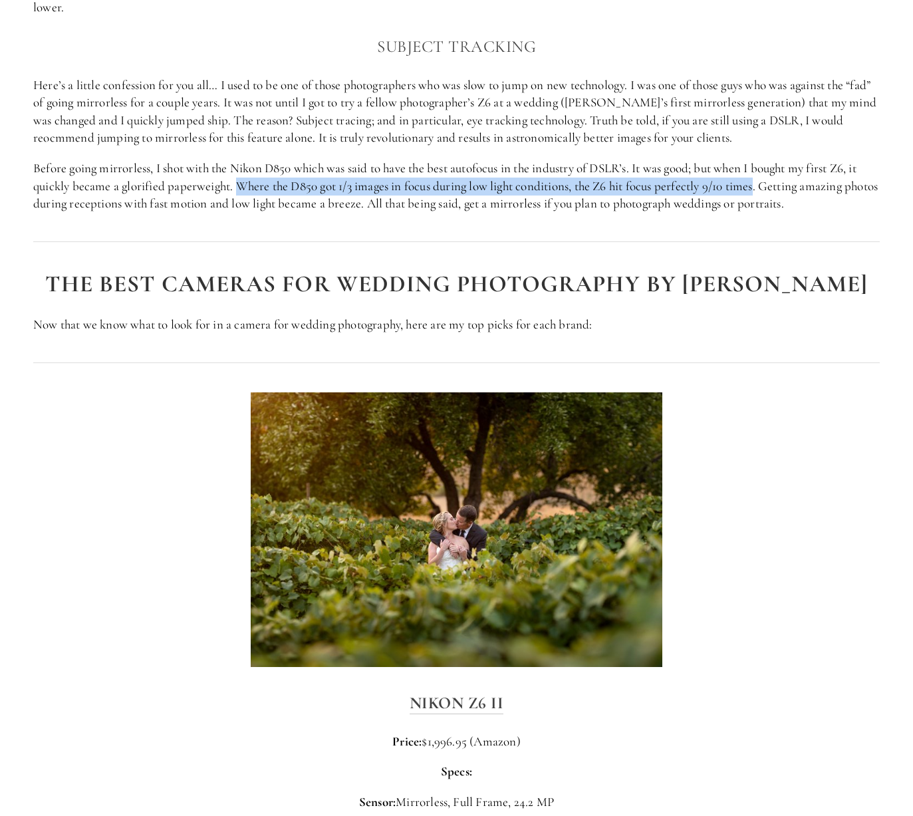
scroll to position [1462, 0]
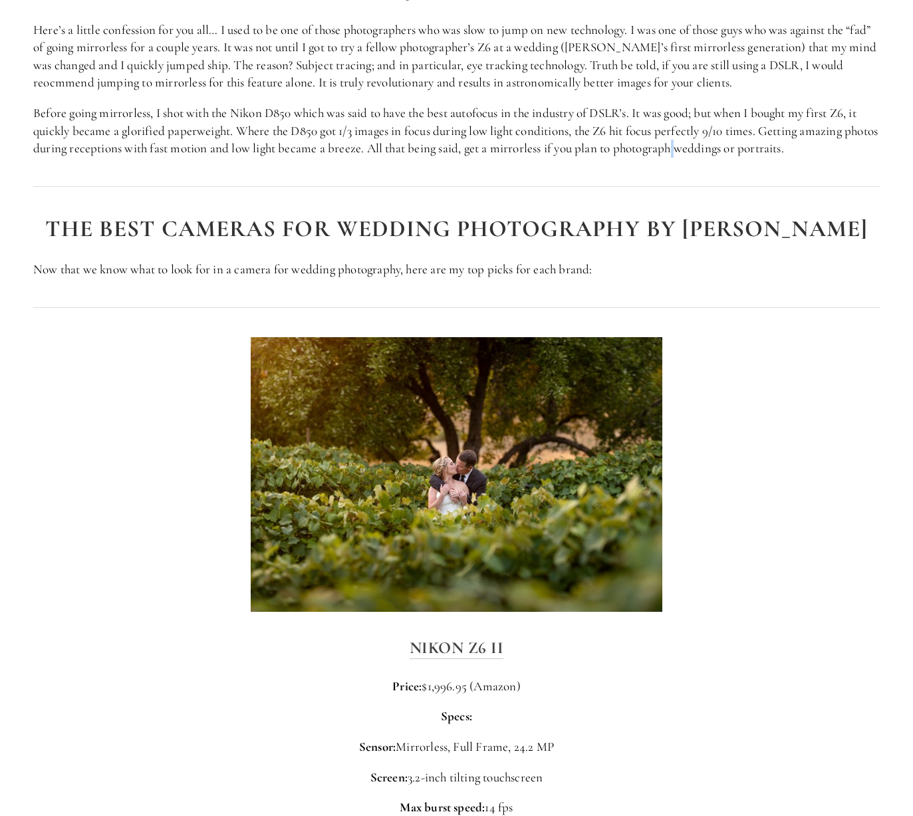
click at [849, 154] on p "Before going mirrorless, I shot with the Nikon D850 which was said to have the …" at bounding box center [456, 130] width 846 height 53
click at [831, 247] on div "The best cameras for wedding photography BY BRAND Now that we know what to look…" at bounding box center [456, 247] width 846 height 62
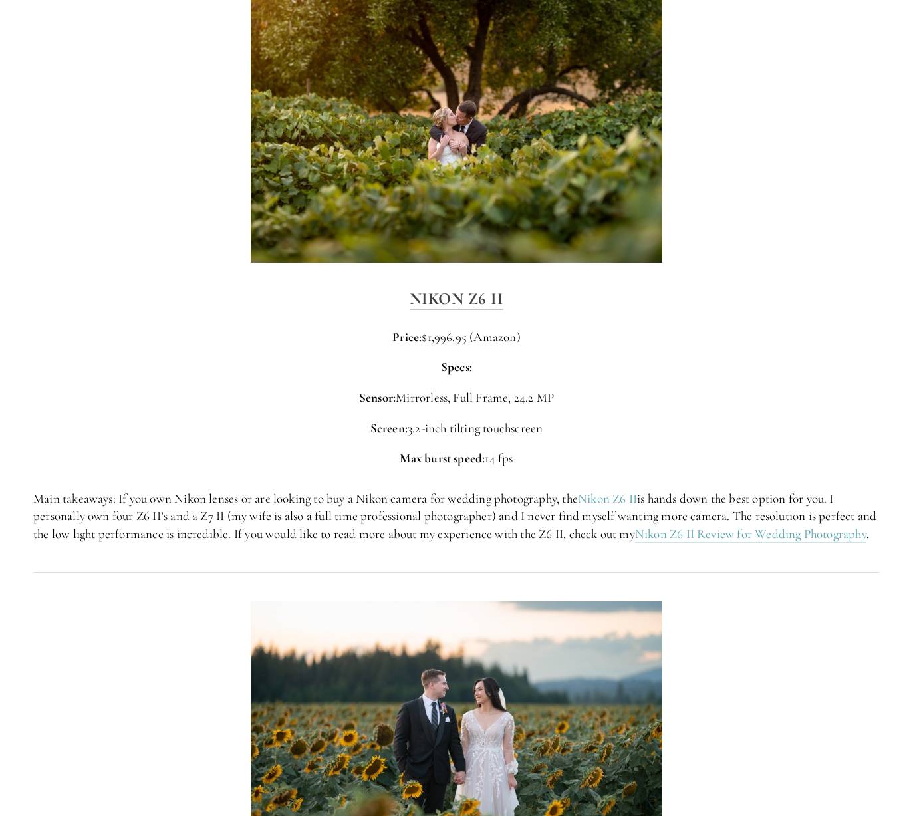
scroll to position [1728, 0]
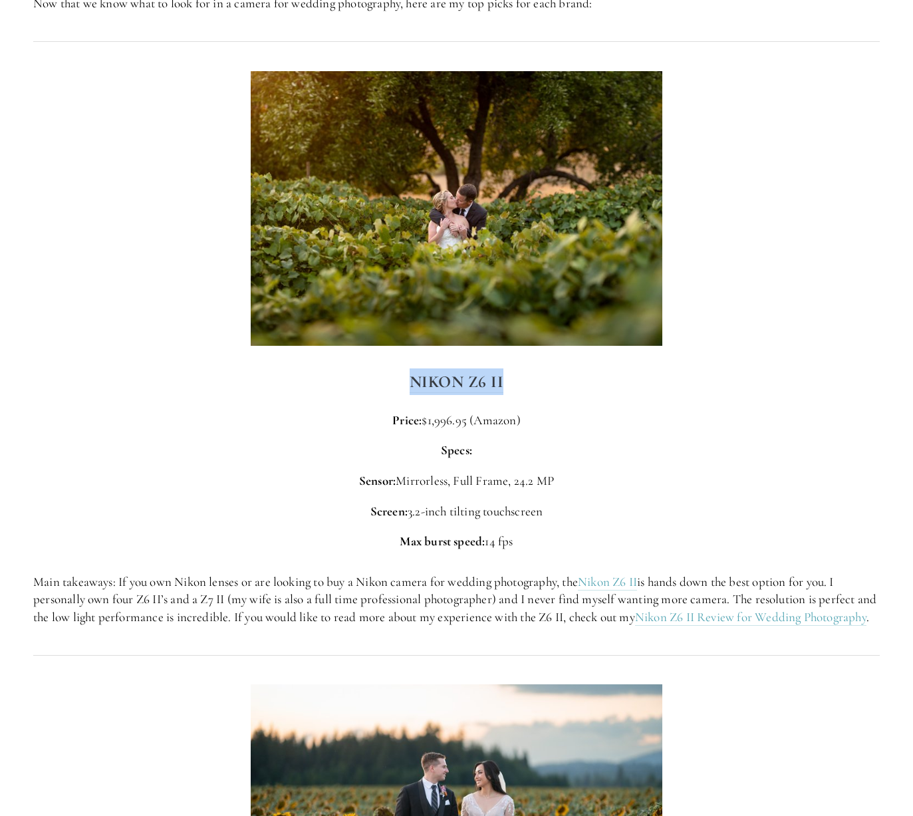
drag, startPoint x: 467, startPoint y: 388, endPoint x: 405, endPoint y: 386, distance: 61.8
click at [405, 386] on h3 "Nikon Z6 II" at bounding box center [456, 381] width 846 height 27
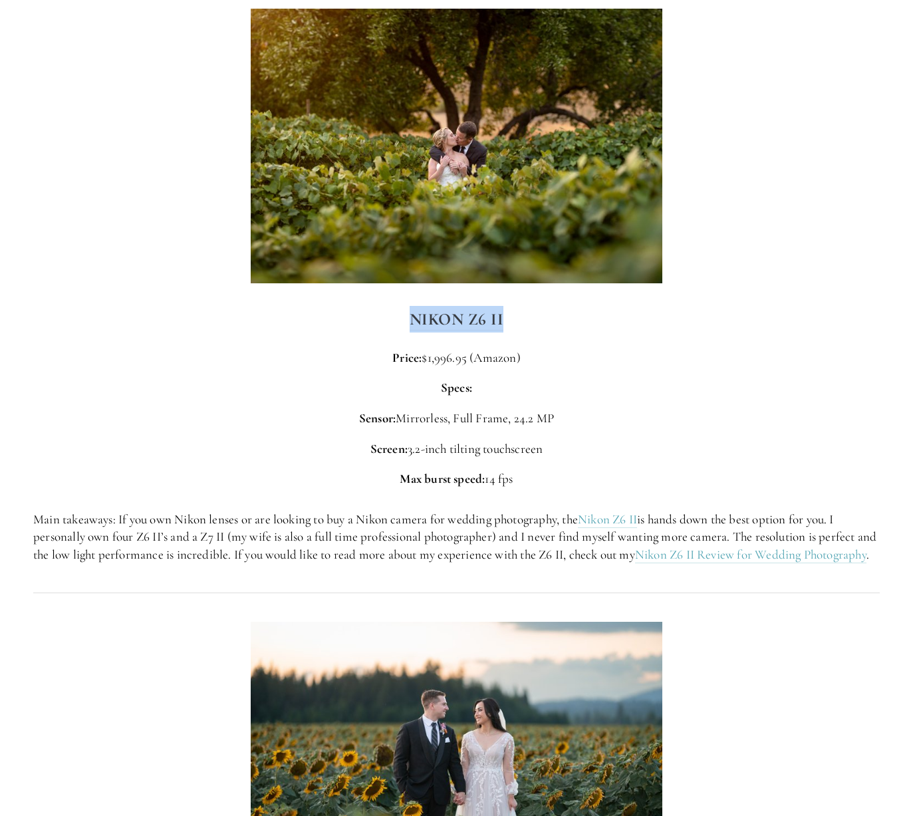
scroll to position [1854, 0]
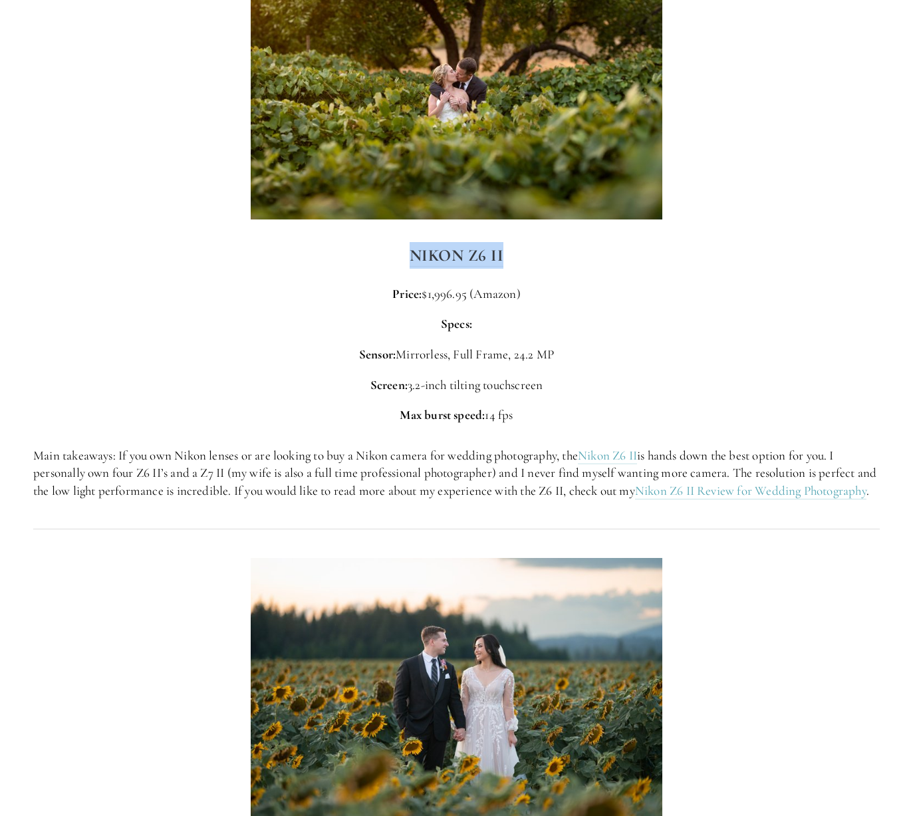
click at [620, 253] on h3 "Nikon Z6 II" at bounding box center [456, 255] width 846 height 27
drag, startPoint x: 622, startPoint y: 257, endPoint x: 520, endPoint y: 249, distance: 102.1
click at [520, 249] on h3 "Nikon Z6 II" at bounding box center [456, 255] width 846 height 27
